Goal: Task Accomplishment & Management: Manage account settings

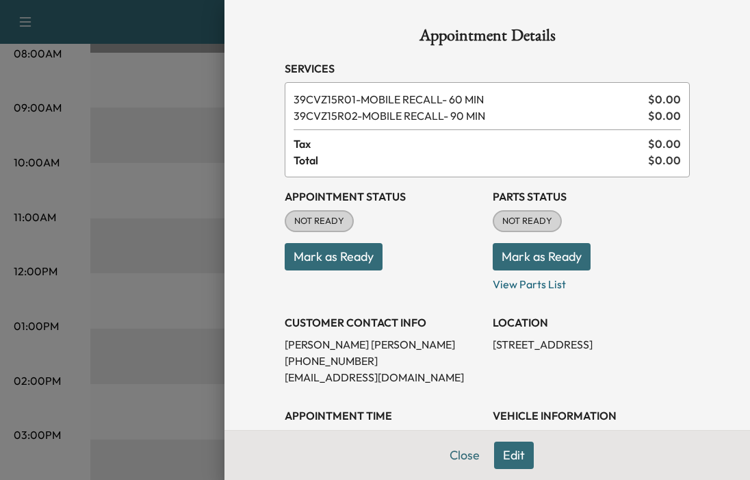
scroll to position [68, 0]
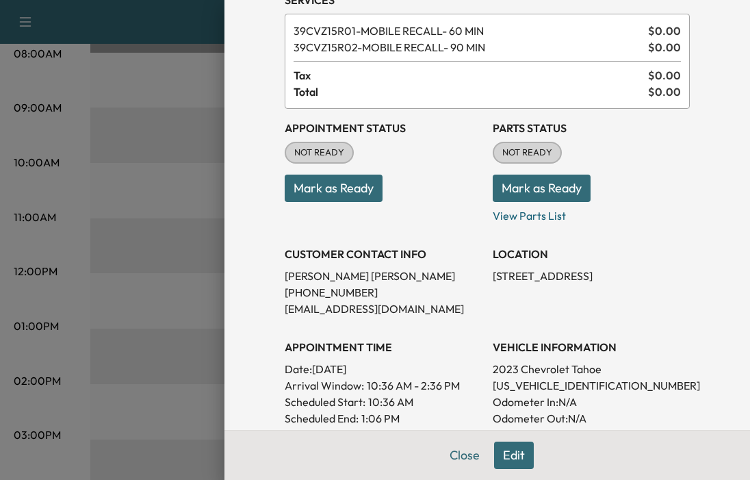
click at [335, 195] on button "Mark as Ready" at bounding box center [334, 188] width 98 height 27
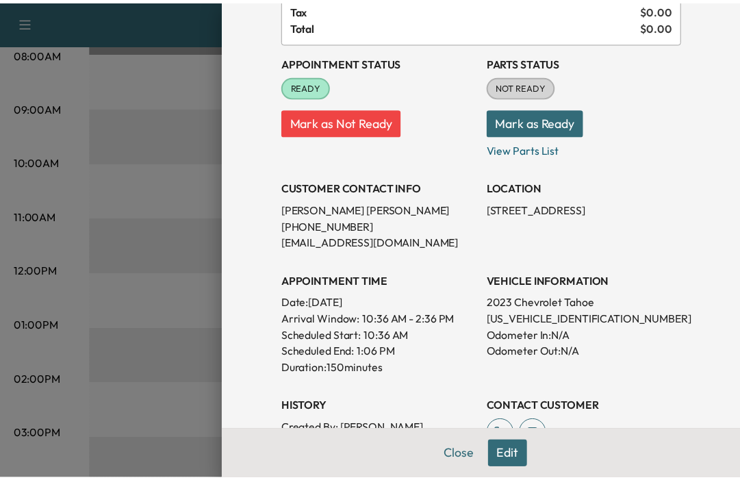
scroll to position [0, 0]
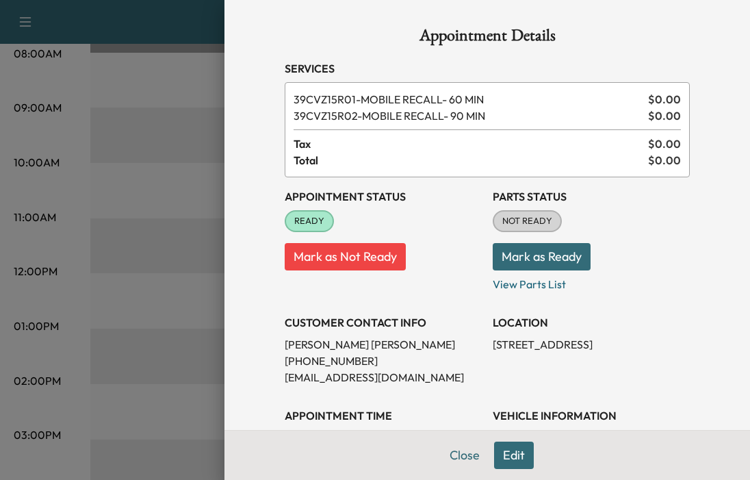
click at [541, 251] on button "Mark as Ready" at bounding box center [542, 256] width 98 height 27
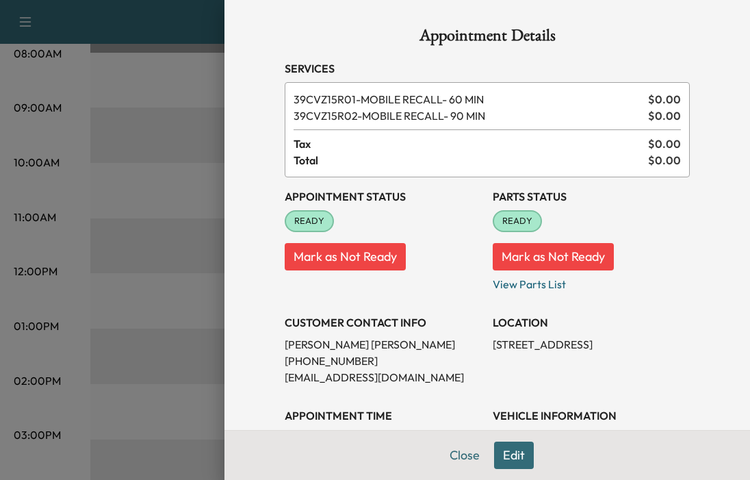
click at [91, 223] on div at bounding box center [375, 240] width 750 height 480
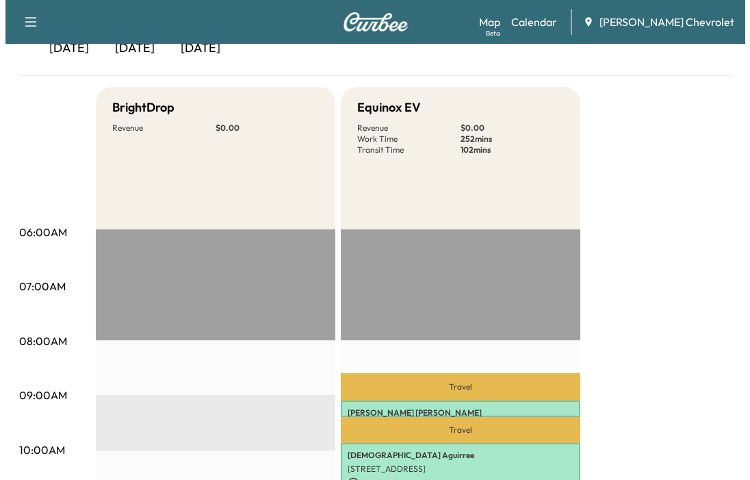
scroll to position [274, 0]
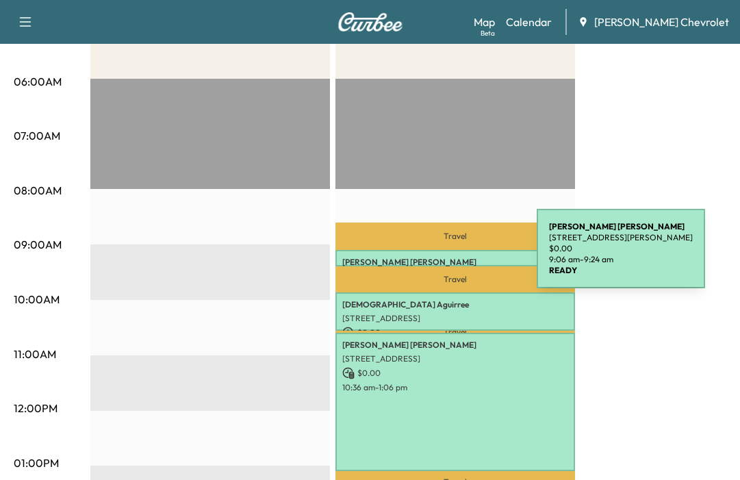
click at [434, 257] on p "[PERSON_NAME]" at bounding box center [455, 262] width 226 height 11
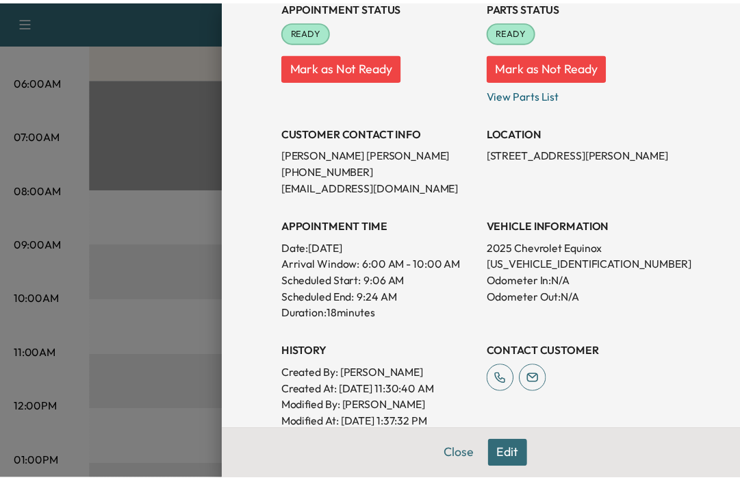
scroll to position [0, 0]
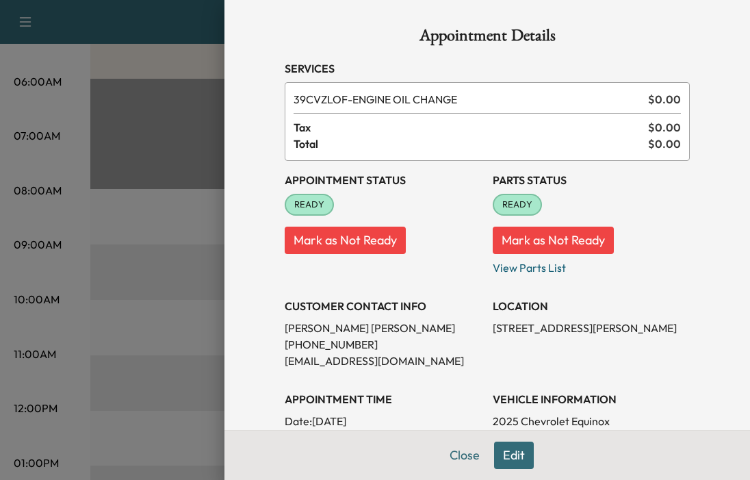
click at [203, 298] on div at bounding box center [375, 240] width 750 height 480
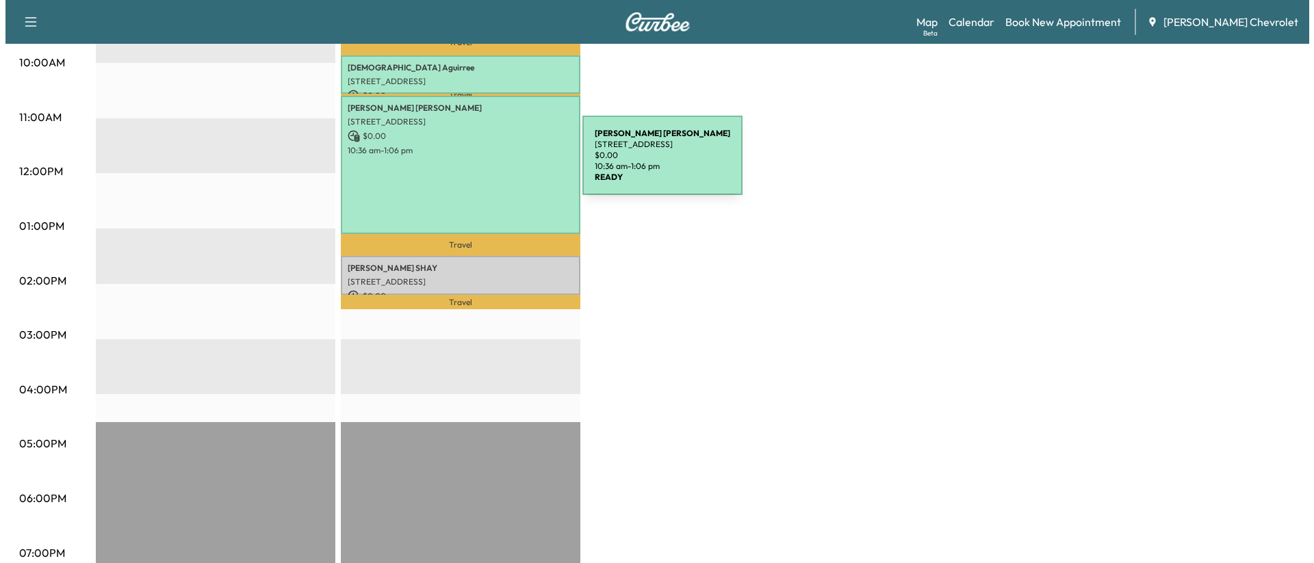
scroll to position [274, 0]
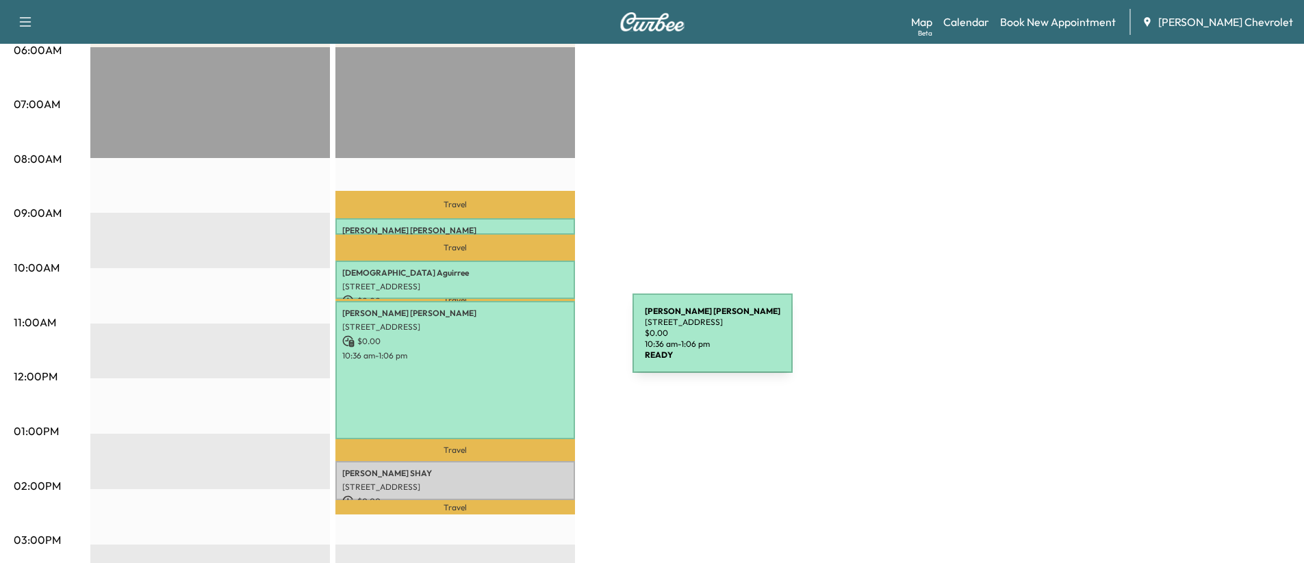
click at [517, 346] on div "[PERSON_NAME] [STREET_ADDRESS] $ 0.00 10:36 am - 1:06 pm" at bounding box center [455, 370] width 240 height 138
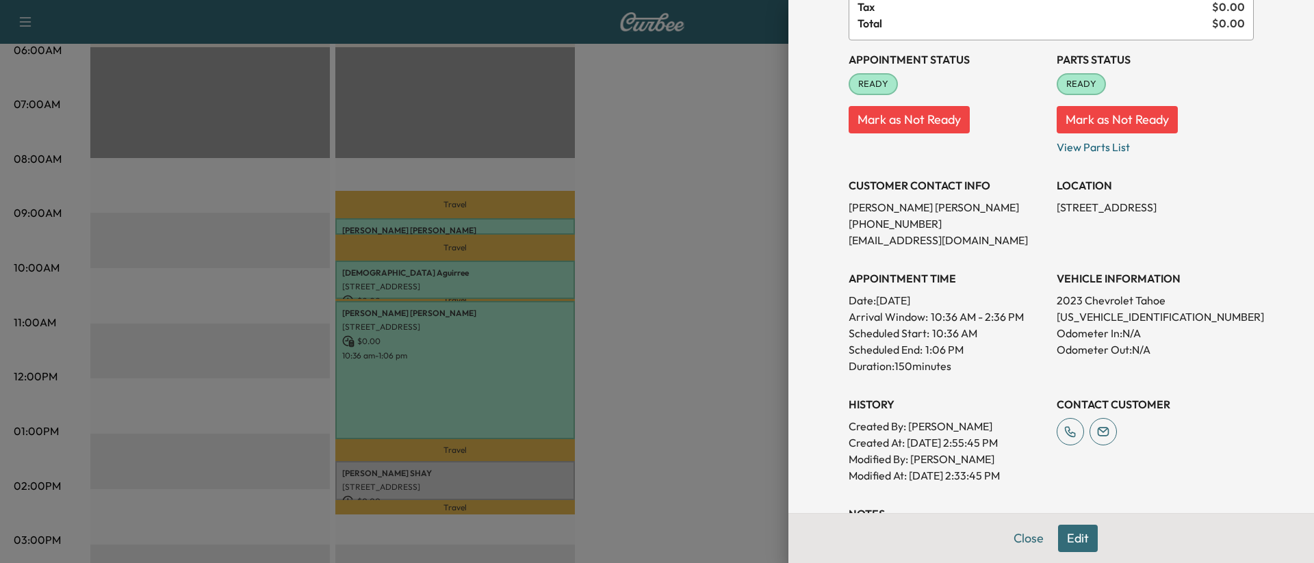
click at [739, 479] on button "Edit" at bounding box center [1078, 538] width 40 height 27
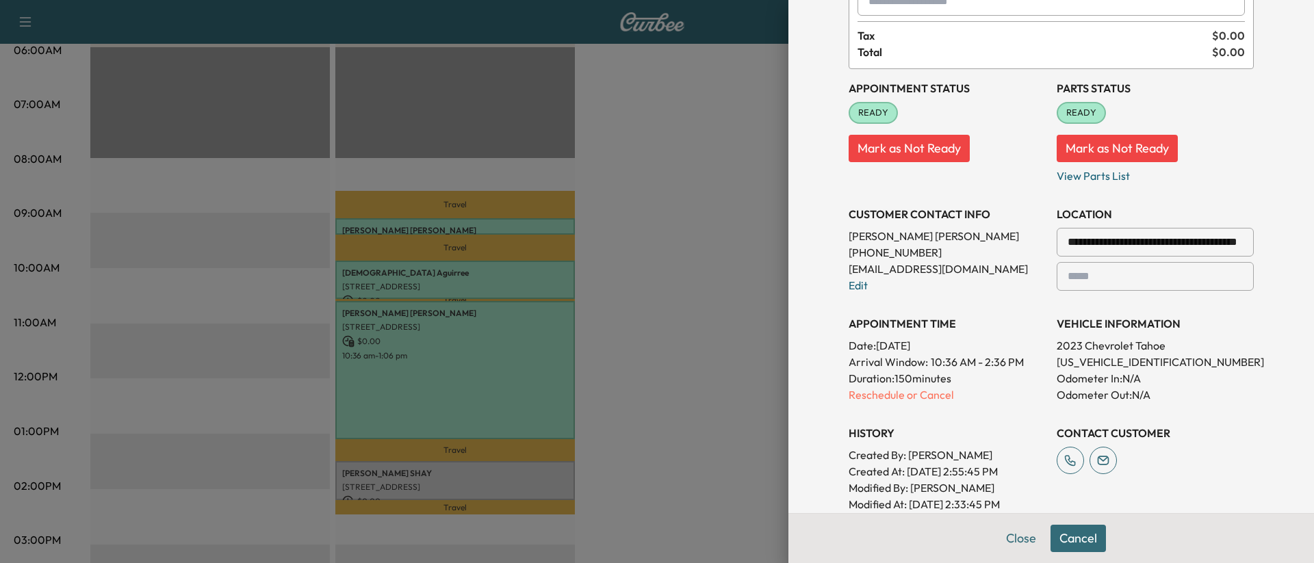
scroll to position [166, 0]
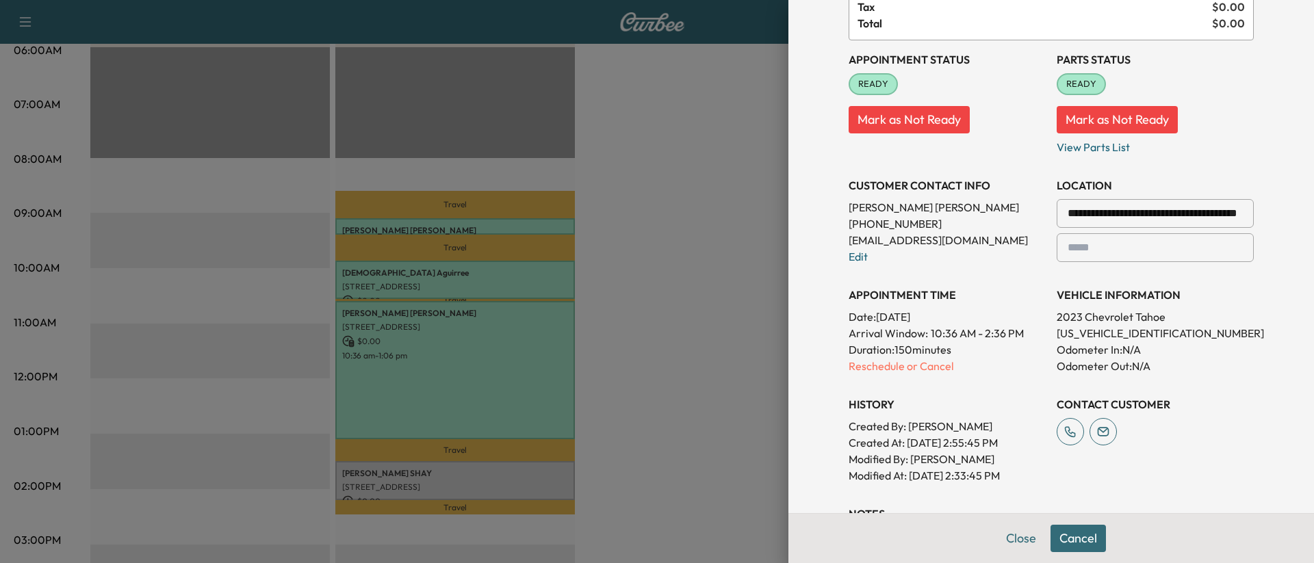
click at [739, 217] on input "**********" at bounding box center [1155, 213] width 197 height 29
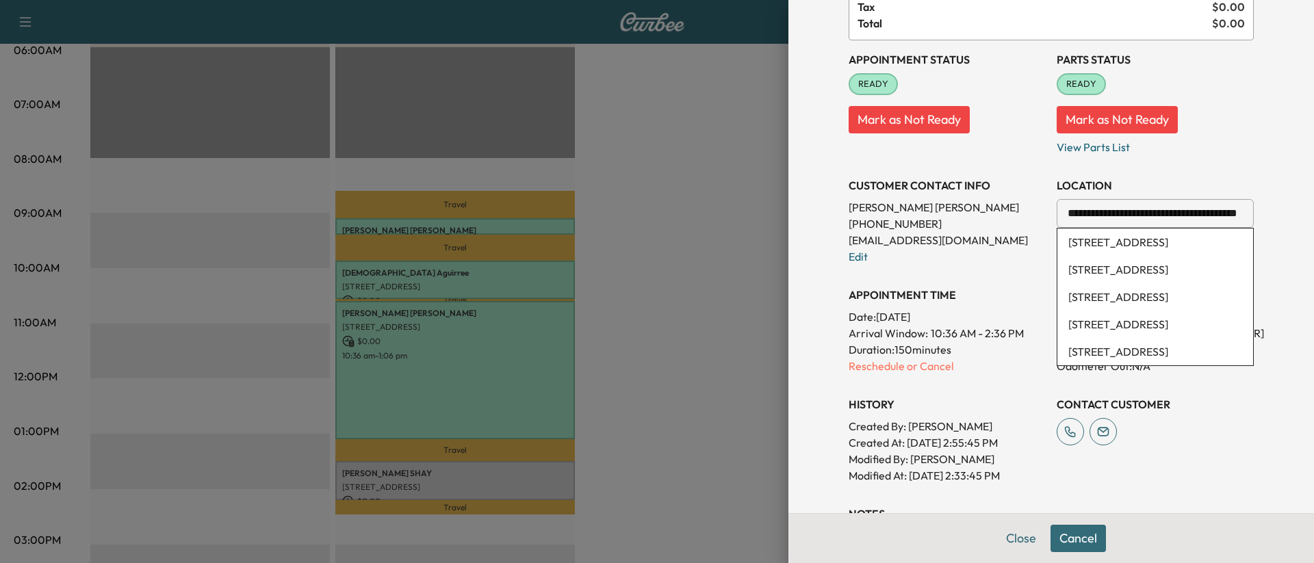
click at [739, 251] on li "[STREET_ADDRESS]" at bounding box center [1156, 242] width 196 height 27
type input "**********"
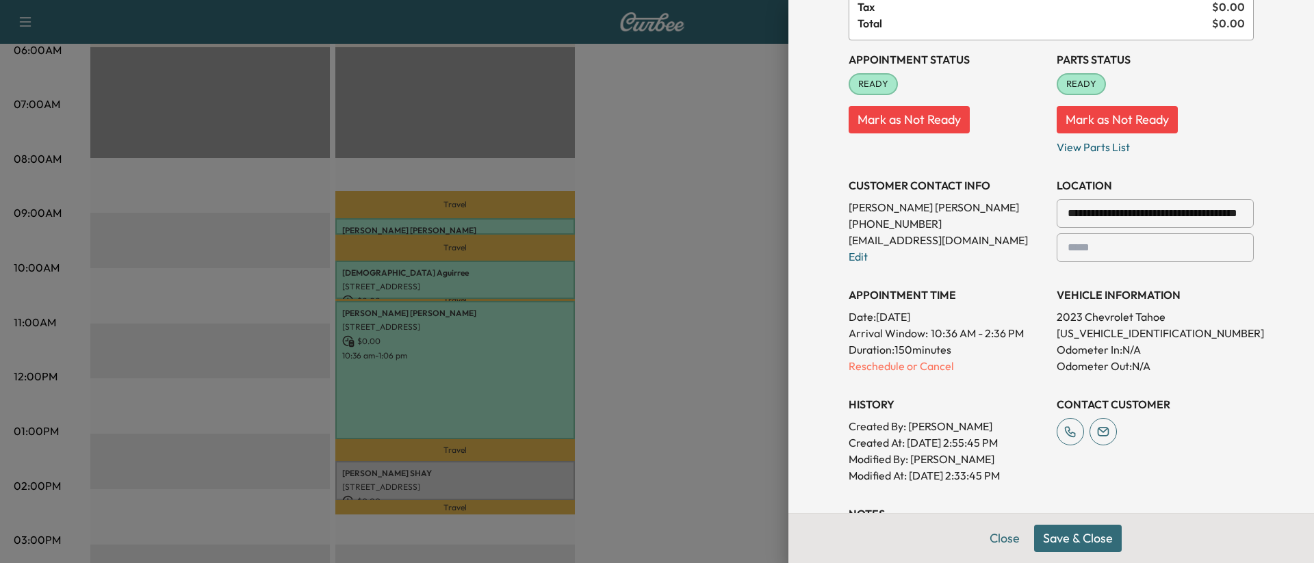
click at [739, 479] on button "Save & Close" at bounding box center [1078, 538] width 88 height 27
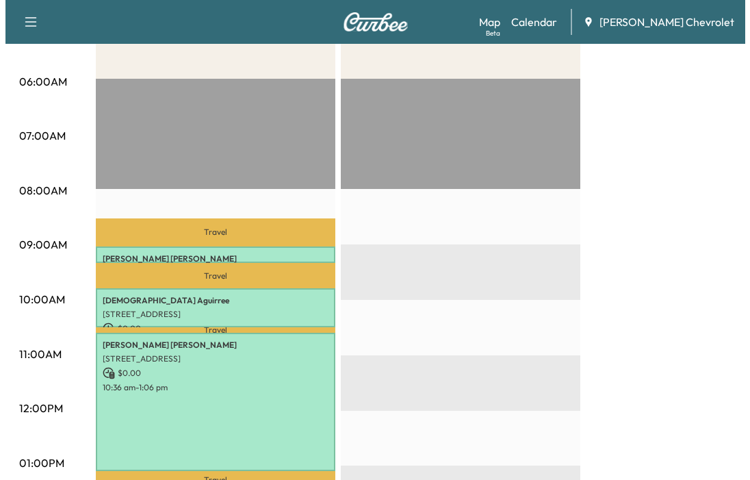
scroll to position [616, 0]
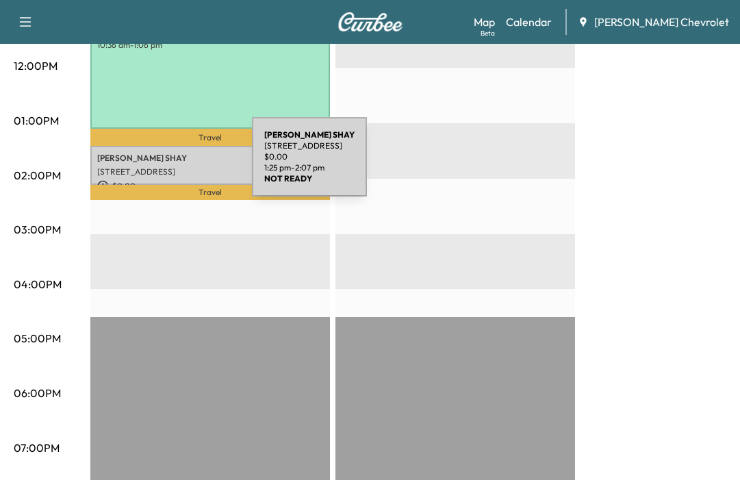
click at [149, 166] on p "[STREET_ADDRESS]" at bounding box center [210, 171] width 226 height 11
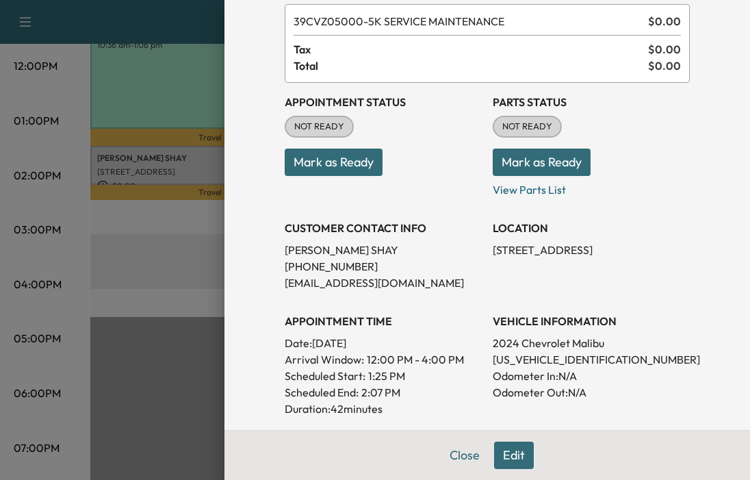
scroll to position [0, 0]
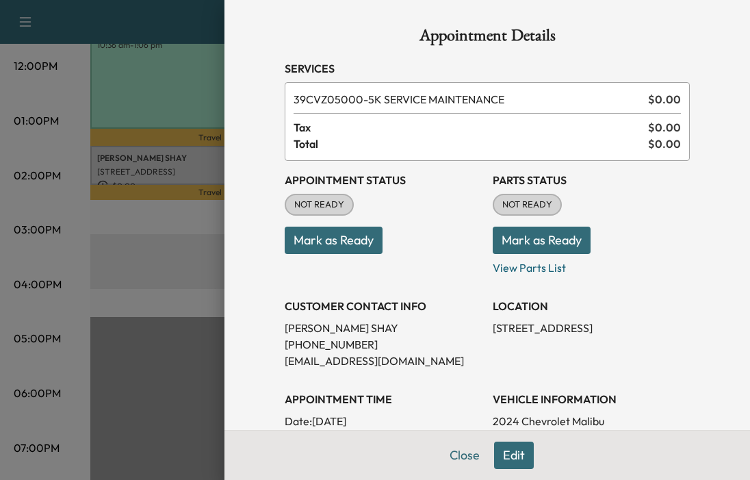
click at [138, 322] on div at bounding box center [375, 240] width 750 height 480
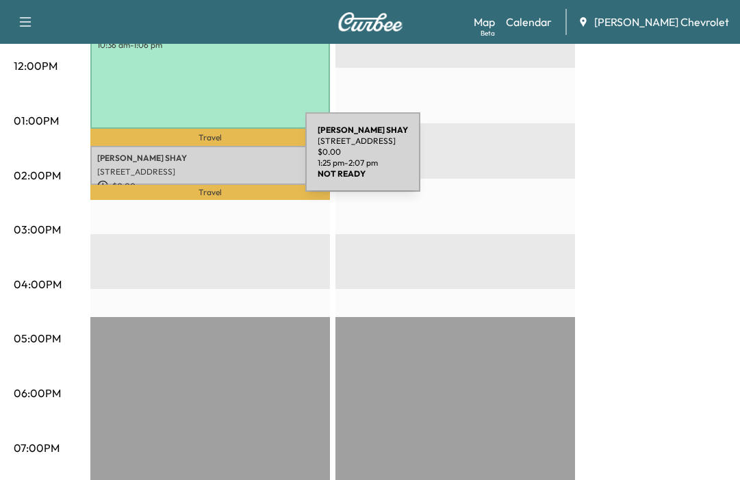
click at [203, 160] on div "[PERSON_NAME] [STREET_ADDRESS] $ 0.00 1:25 pm - 2:07 pm" at bounding box center [210, 165] width 240 height 39
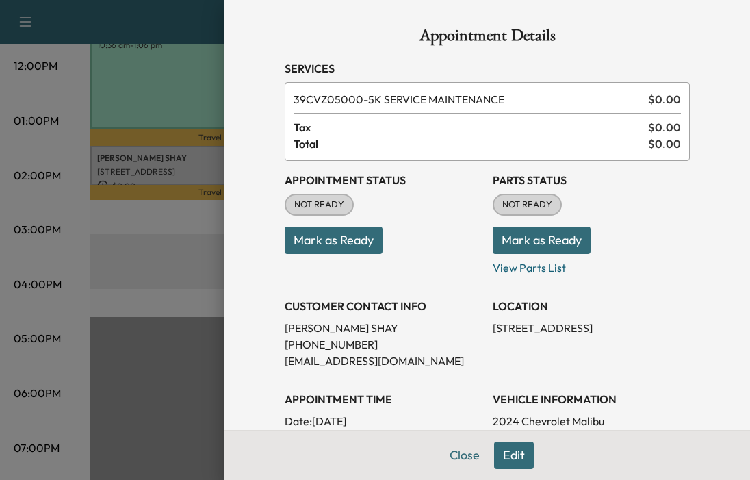
click at [346, 244] on button "Mark as Ready" at bounding box center [334, 240] width 98 height 27
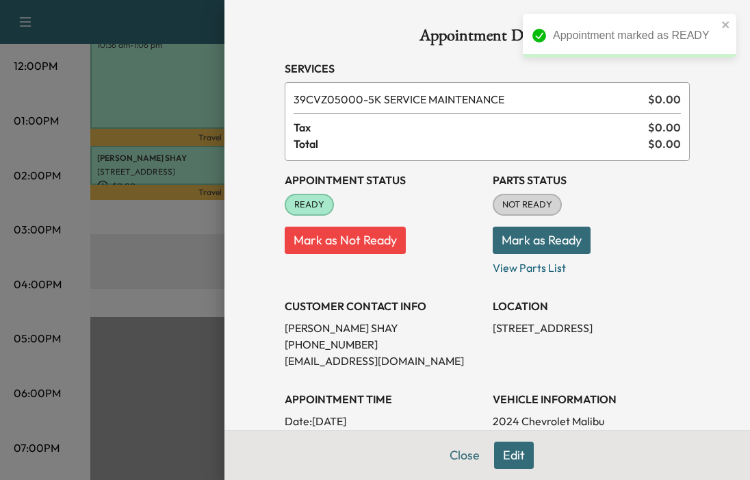
click at [538, 243] on button "Mark as Ready" at bounding box center [542, 240] width 98 height 27
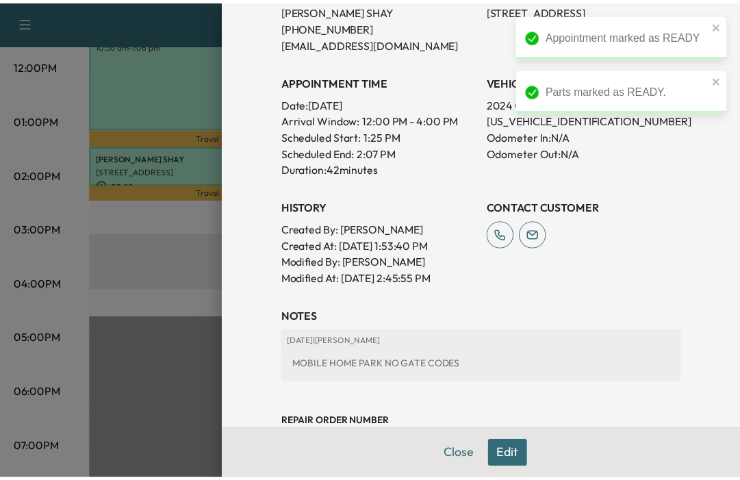
scroll to position [342, 0]
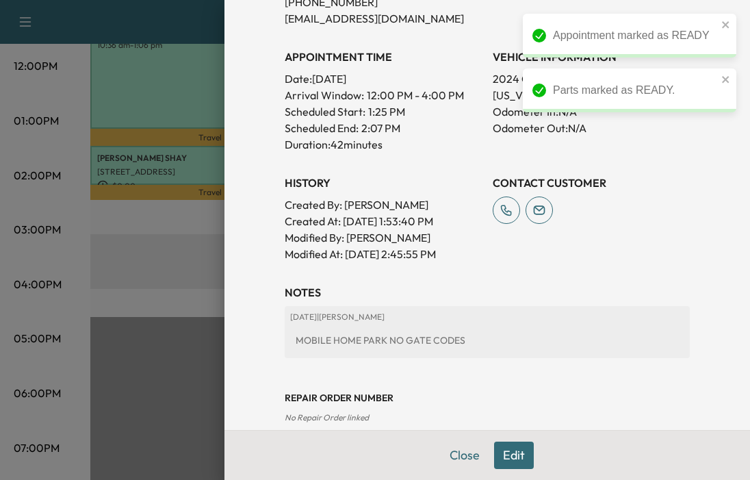
click at [449, 458] on button "Close" at bounding box center [465, 454] width 48 height 27
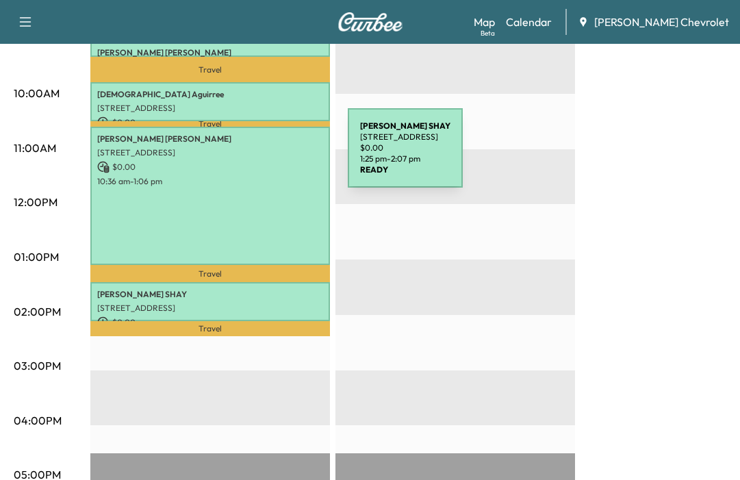
scroll to position [479, 0]
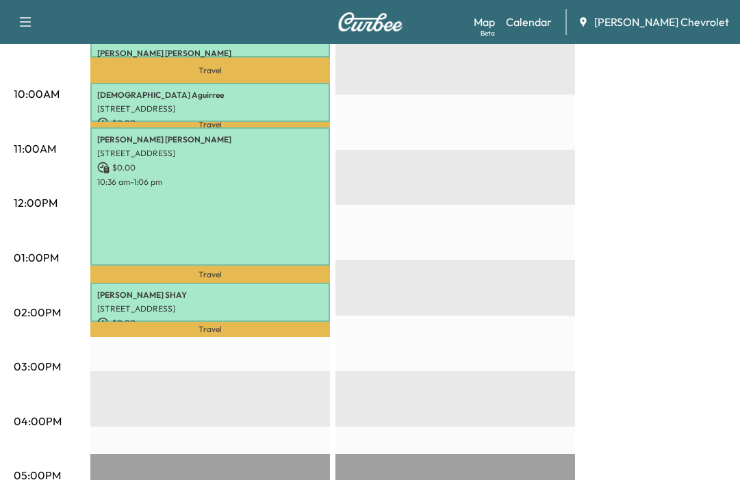
click at [418, 262] on div "EST Start" at bounding box center [455, 315] width 240 height 884
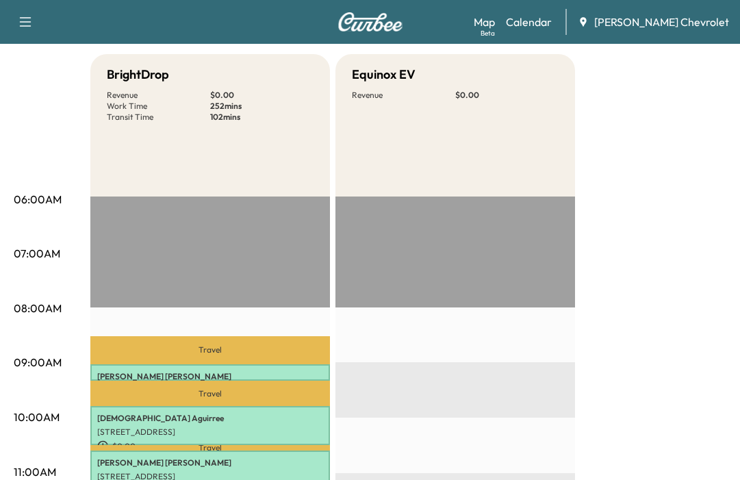
scroll to position [155, 0]
